Goal: Information Seeking & Learning: Learn about a topic

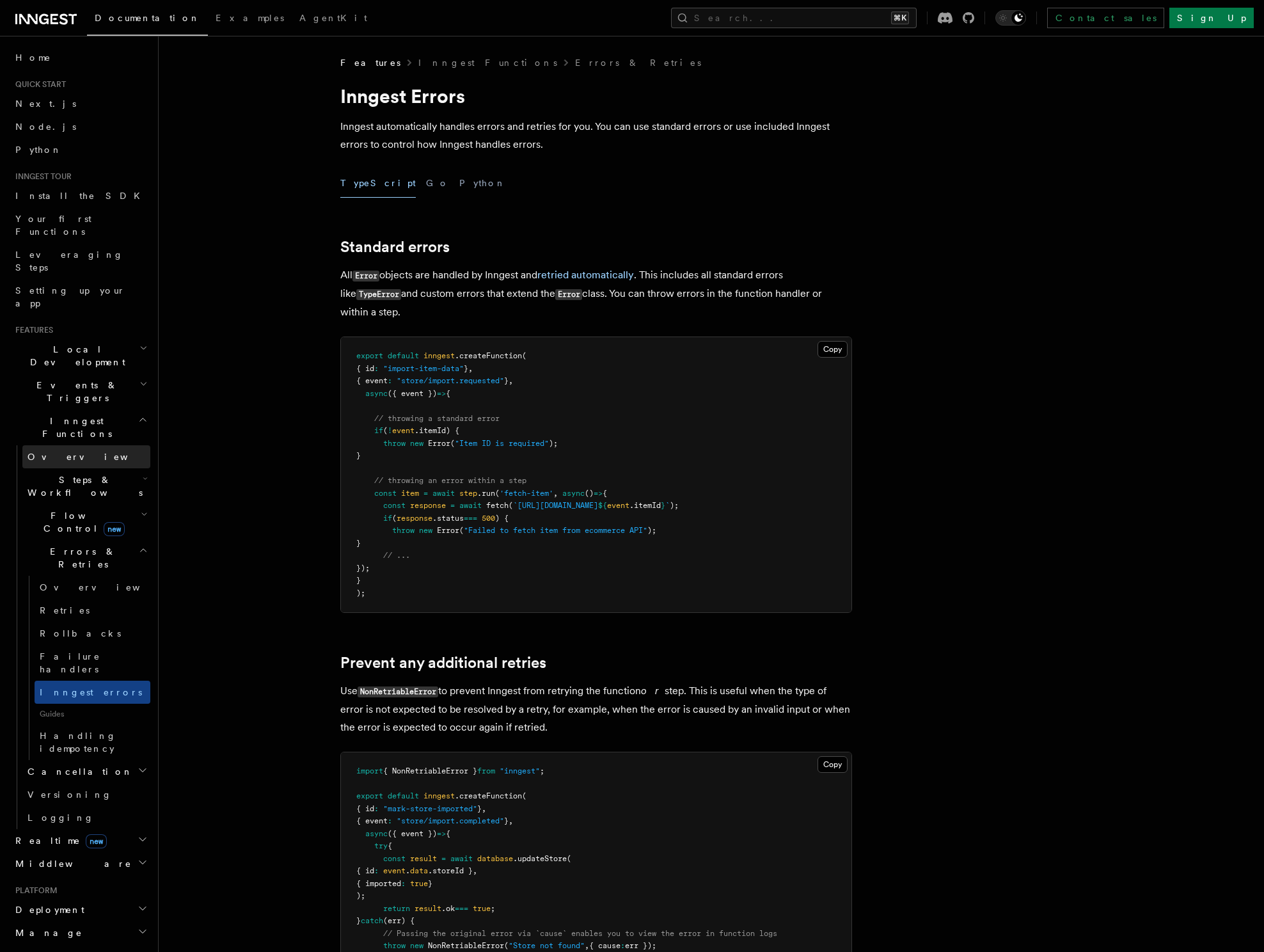
click at [39, 451] on span "Overview" at bounding box center [94, 456] width 132 height 11
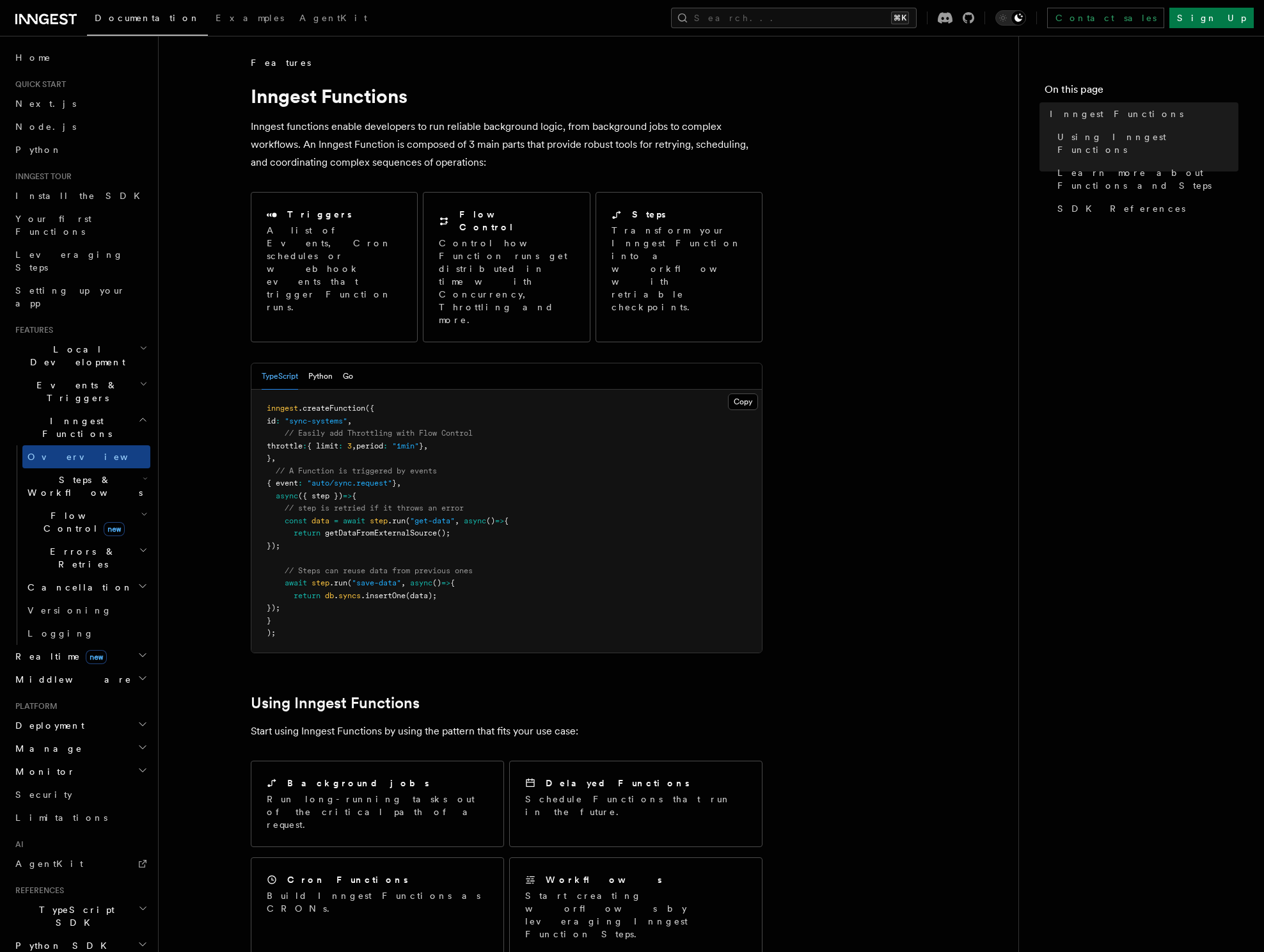
click at [68, 379] on span "Events & Triggers" at bounding box center [75, 391] width 129 height 25
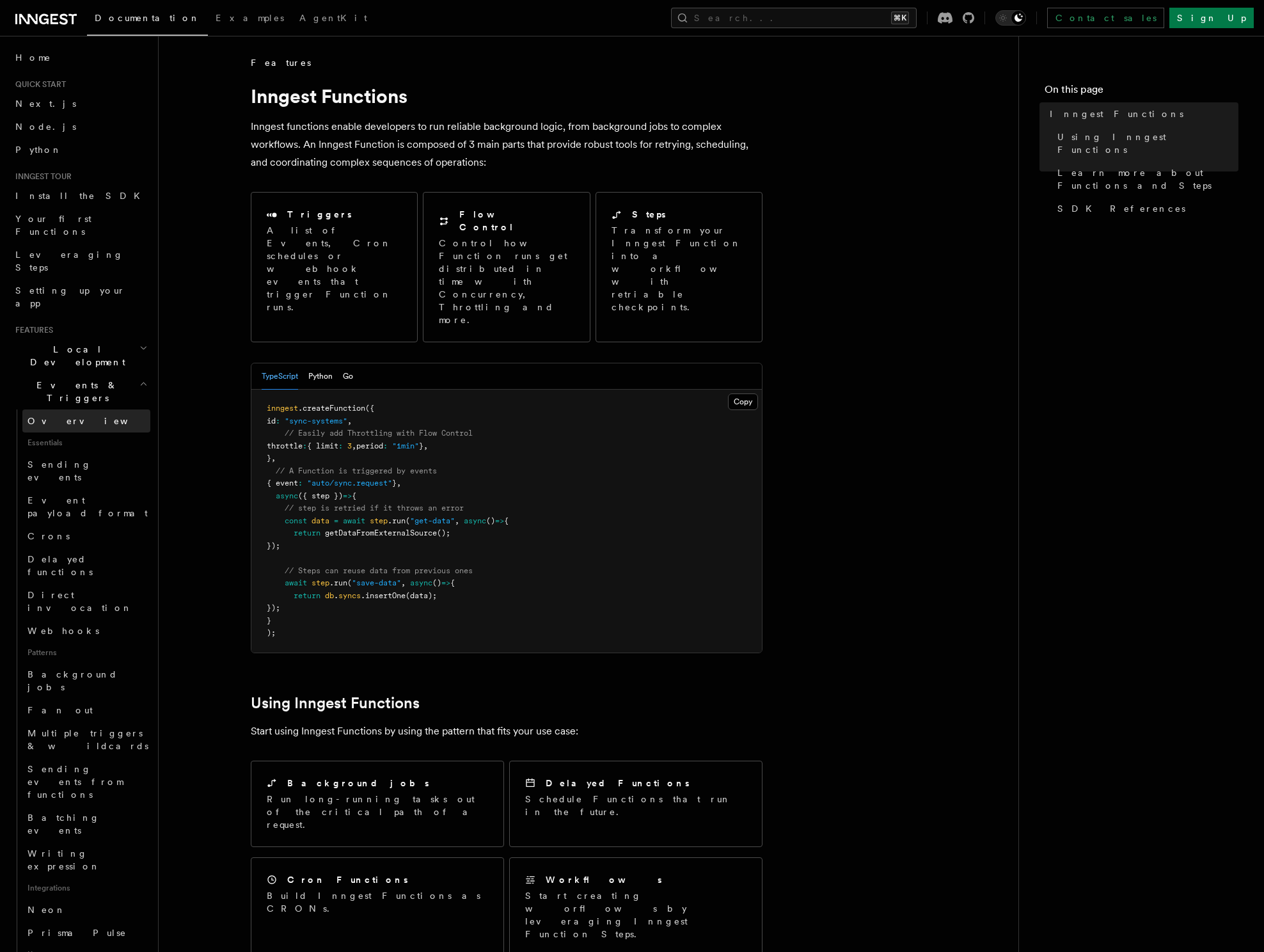
click at [63, 415] on span "Overview" at bounding box center [94, 420] width 132 height 11
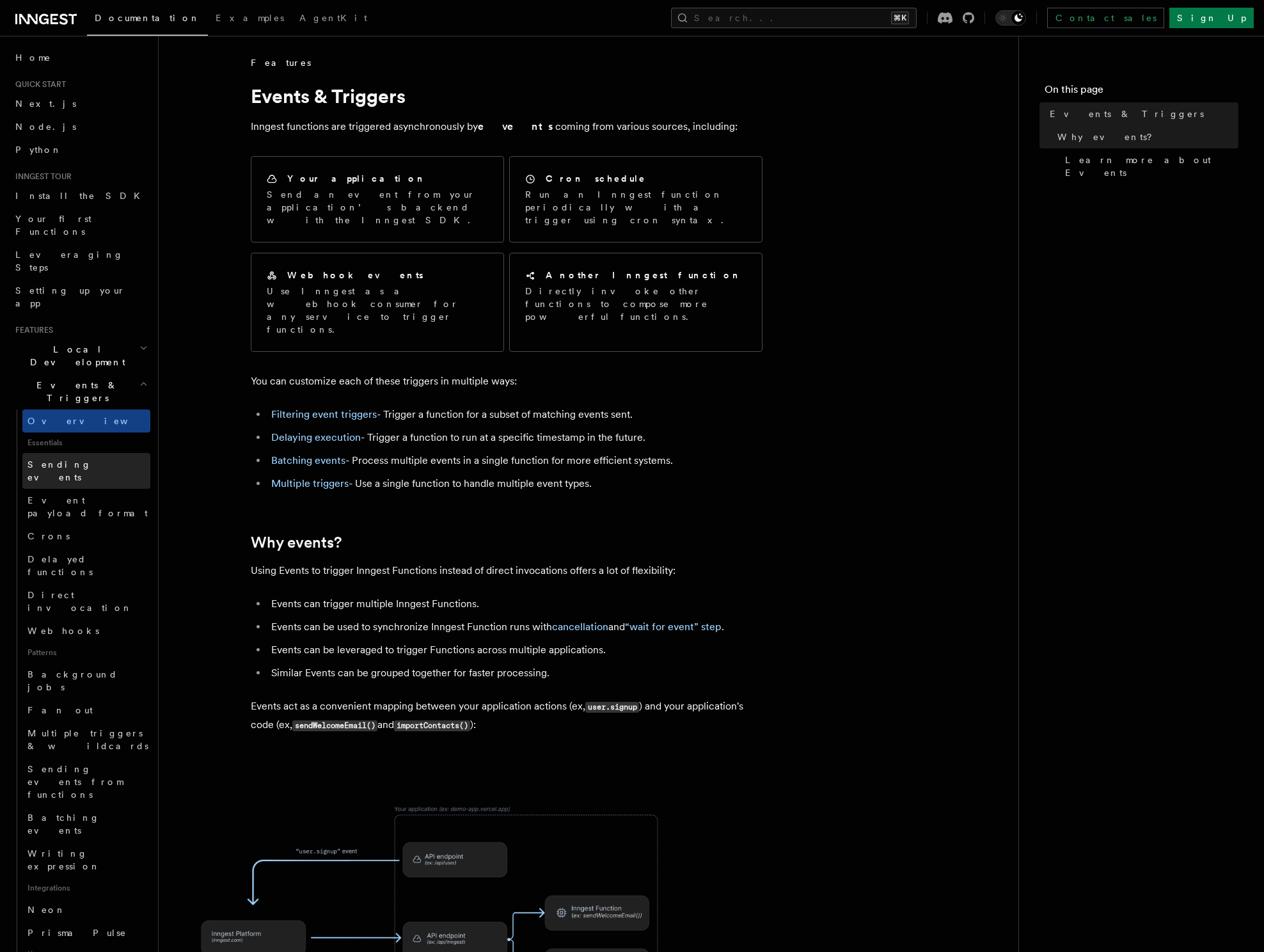
click at [53, 459] on span "Sending events" at bounding box center [59, 471] width 64 height 23
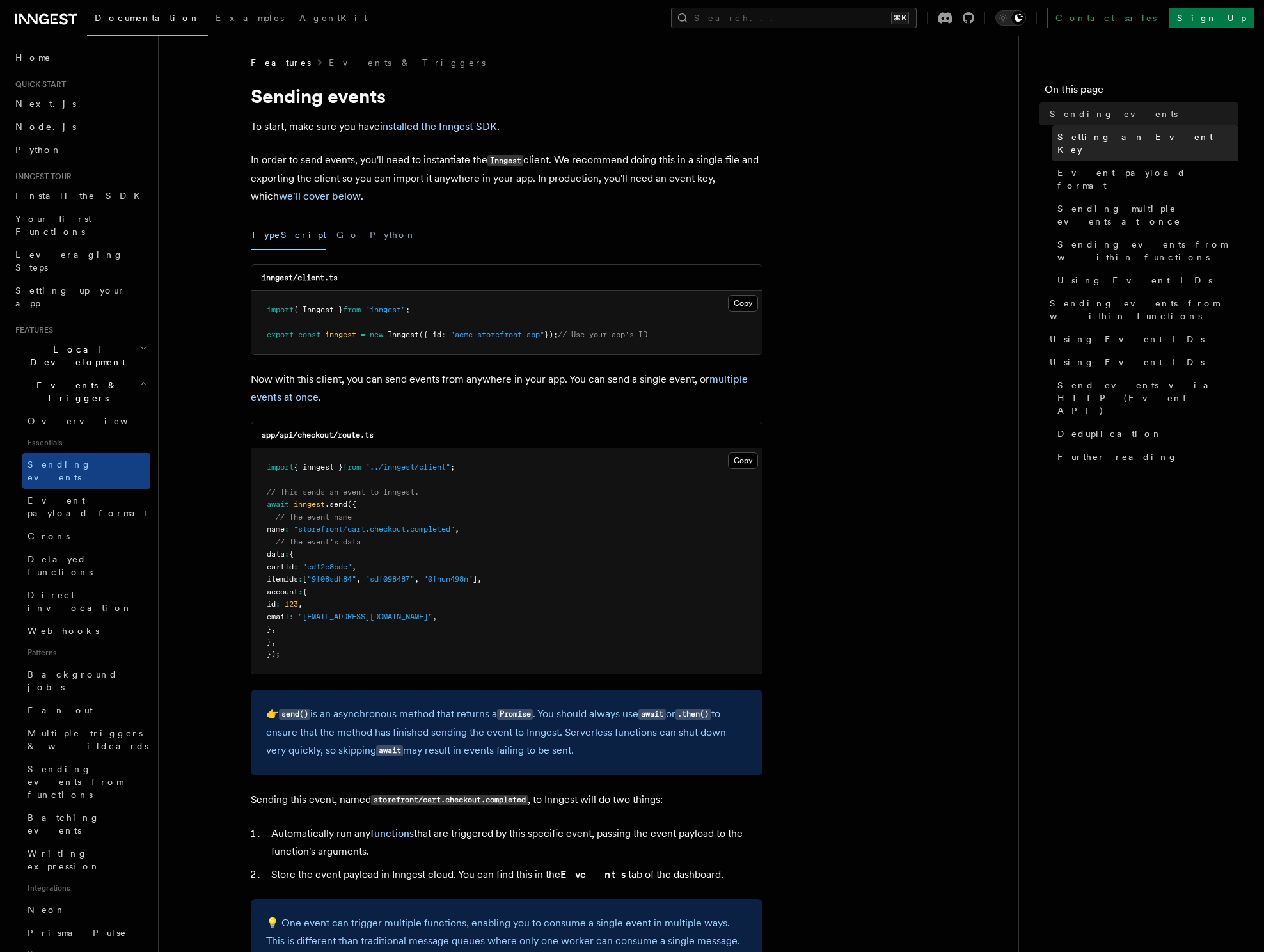
click at [1133, 137] on span "Setting an Event Key" at bounding box center [1148, 143] width 181 height 25
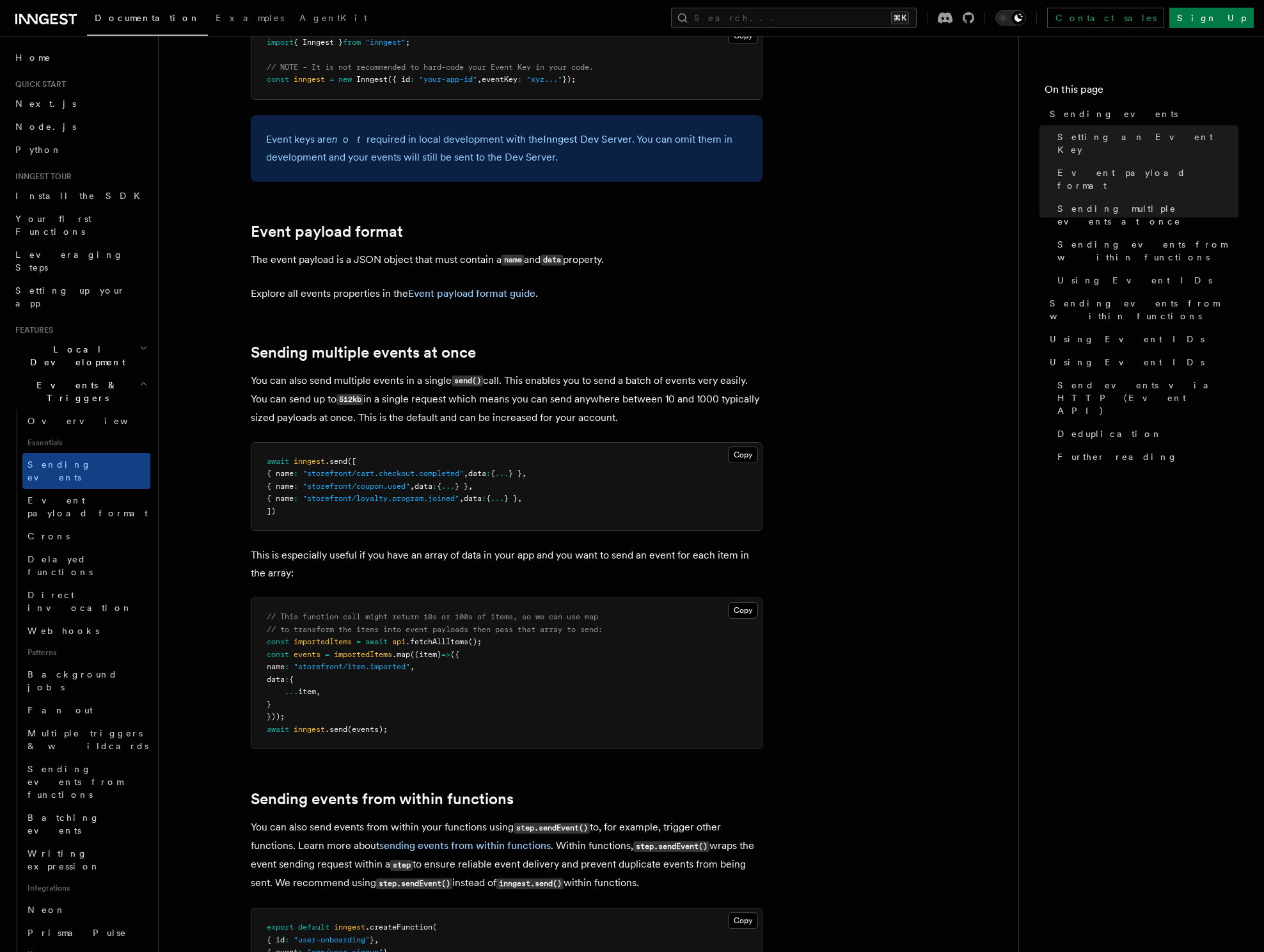
scroll to position [1245, 0]
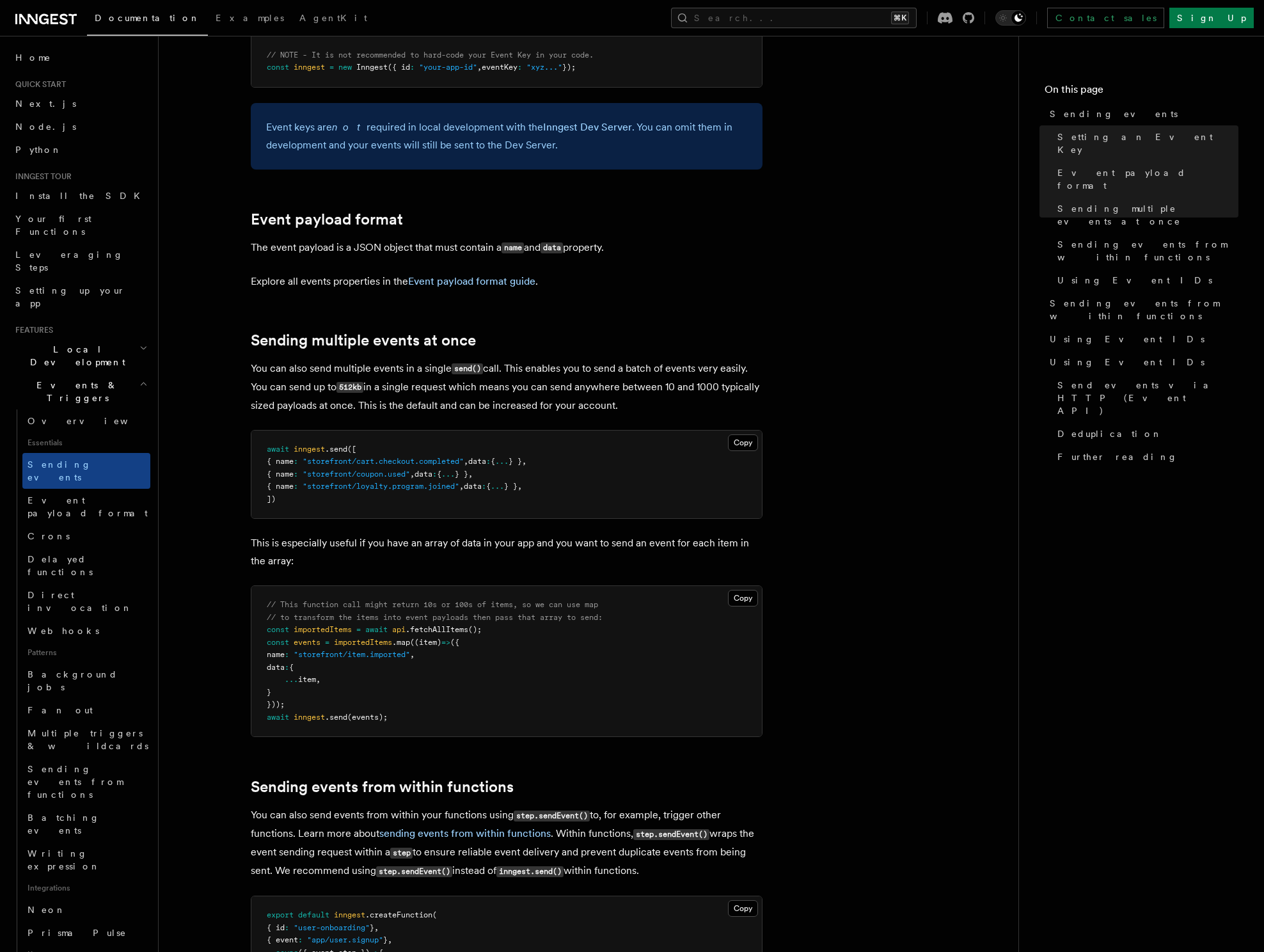
click at [139, 343] on icon "button" at bounding box center [143, 348] width 8 height 11
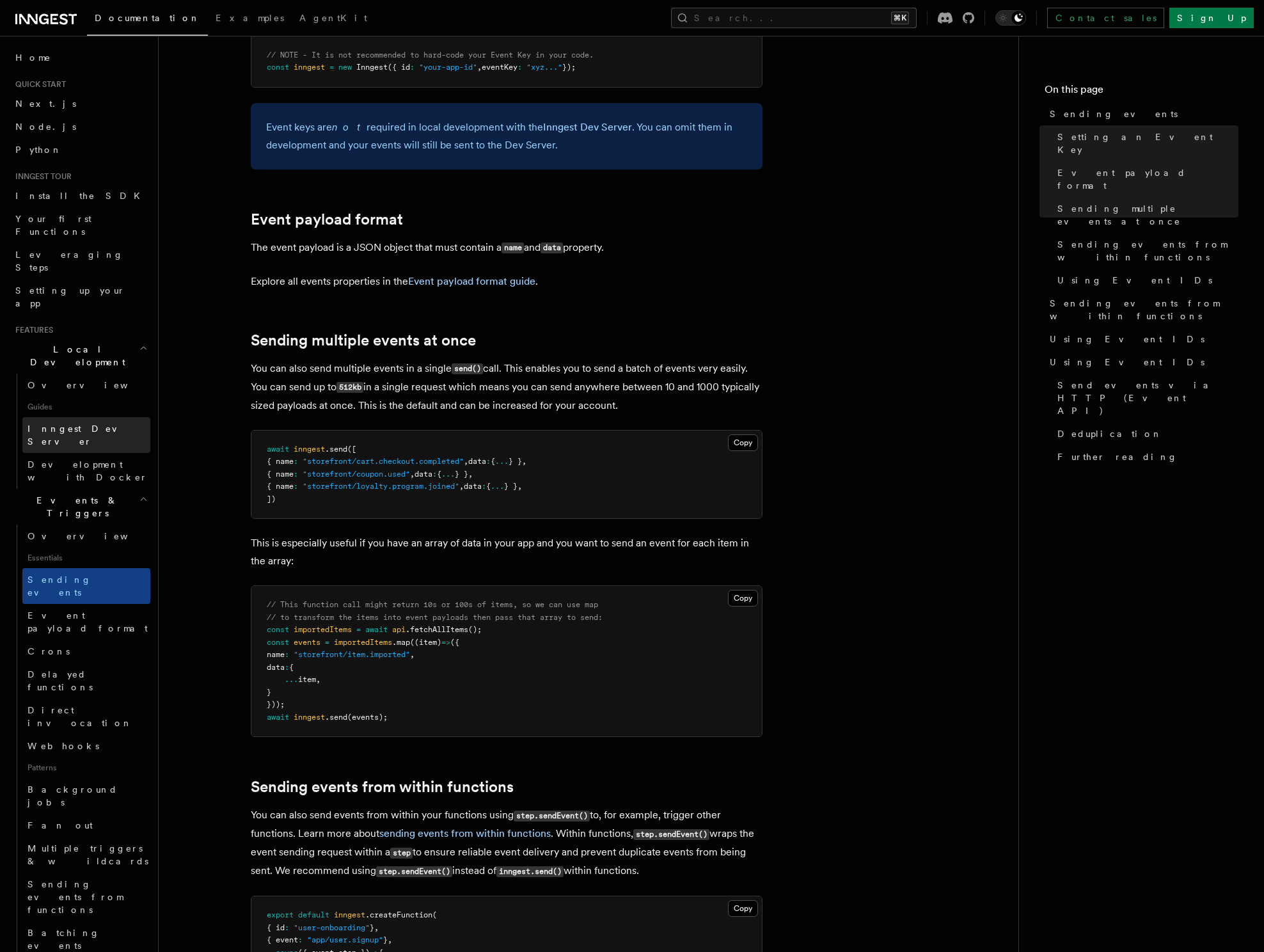
click at [103, 423] on span "Inngest Dev Server" at bounding box center [82, 435] width 109 height 23
